Goal: Browse casually: Explore the website without a specific task or goal

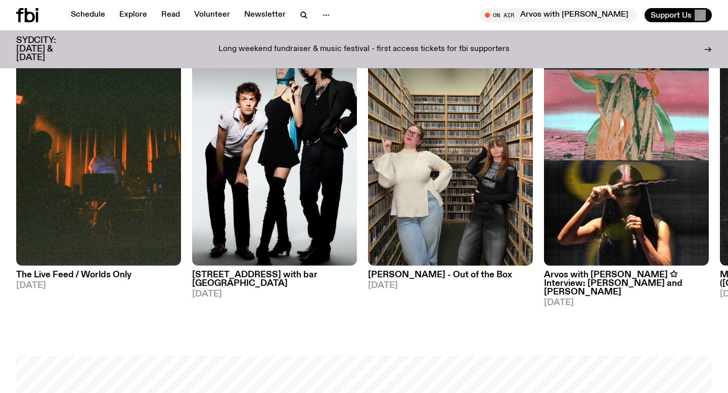
scroll to position [512, 0]
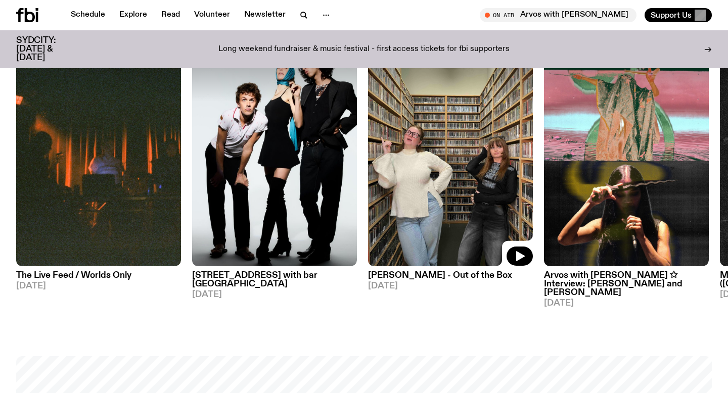
click at [428, 180] on img at bounding box center [450, 157] width 165 height 220
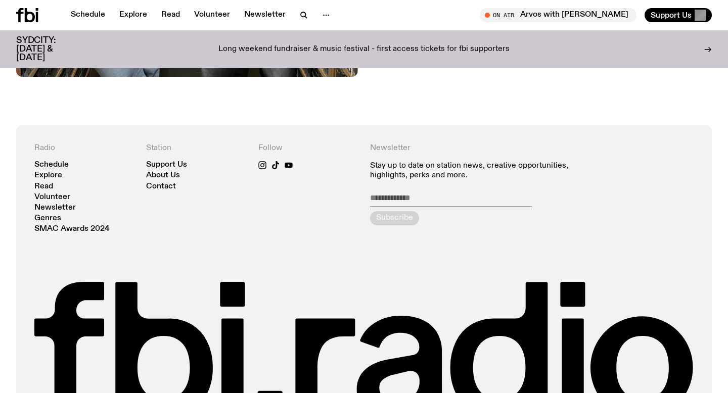
scroll to position [665, 0]
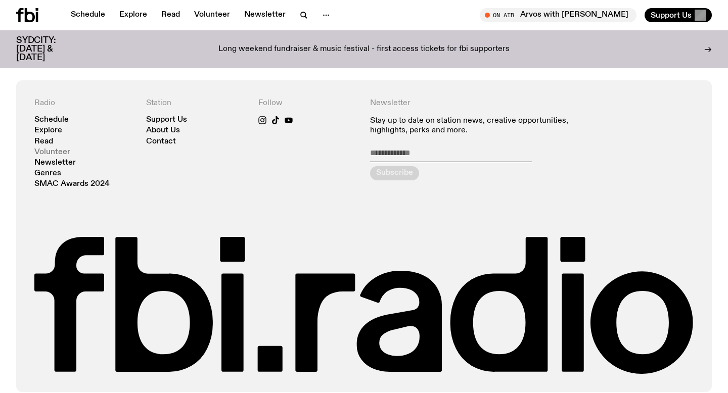
click at [53, 149] on link "Volunteer" at bounding box center [52, 153] width 36 height 8
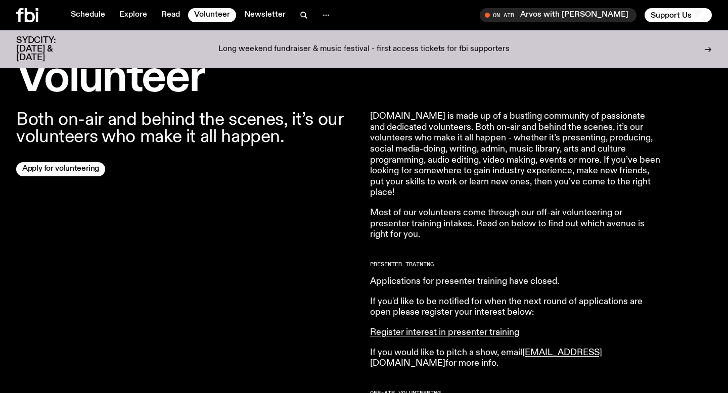
scroll to position [223, 0]
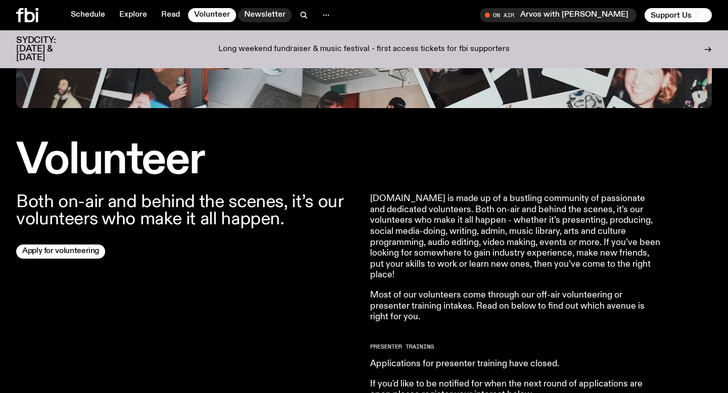
click at [256, 20] on link "Newsletter" at bounding box center [265, 15] width 54 height 14
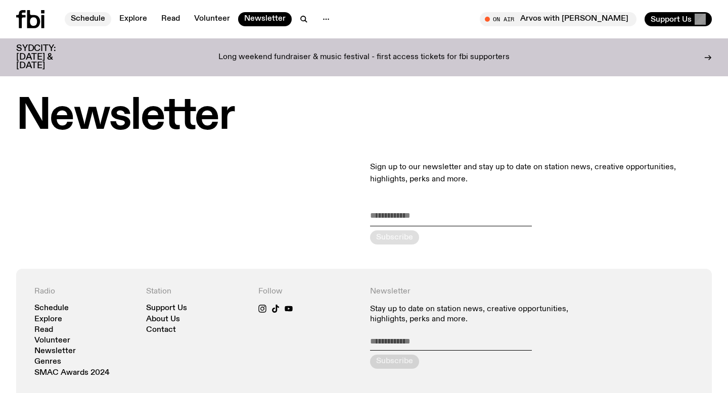
click at [98, 18] on link "Schedule" at bounding box center [88, 19] width 47 height 14
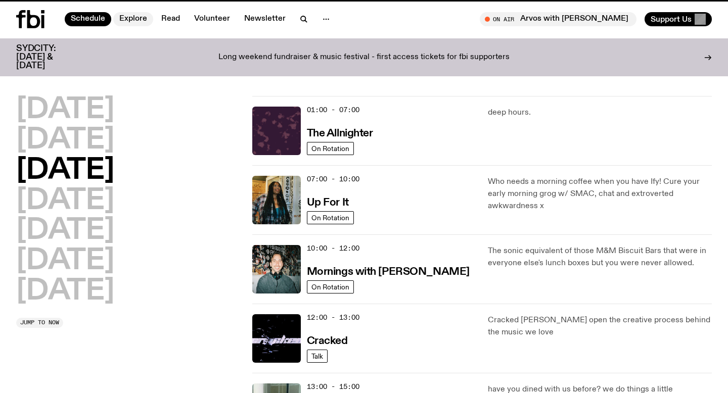
click at [134, 22] on link "Explore" at bounding box center [133, 19] width 40 height 14
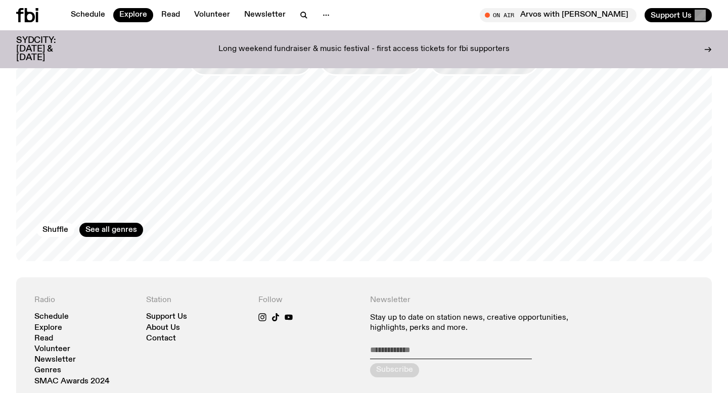
scroll to position [1444, 0]
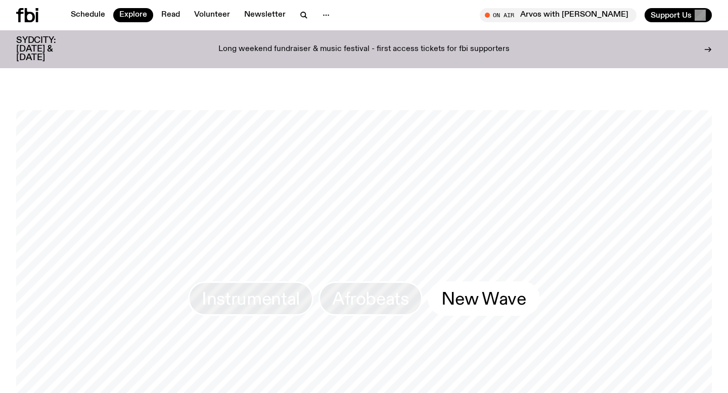
click at [505, 296] on span "New Wave" at bounding box center [483, 299] width 85 height 20
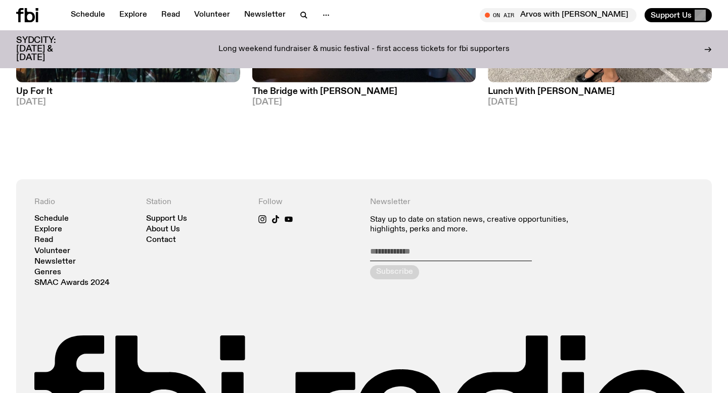
scroll to position [1453, 0]
